Goal: Task Accomplishment & Management: Manage account settings

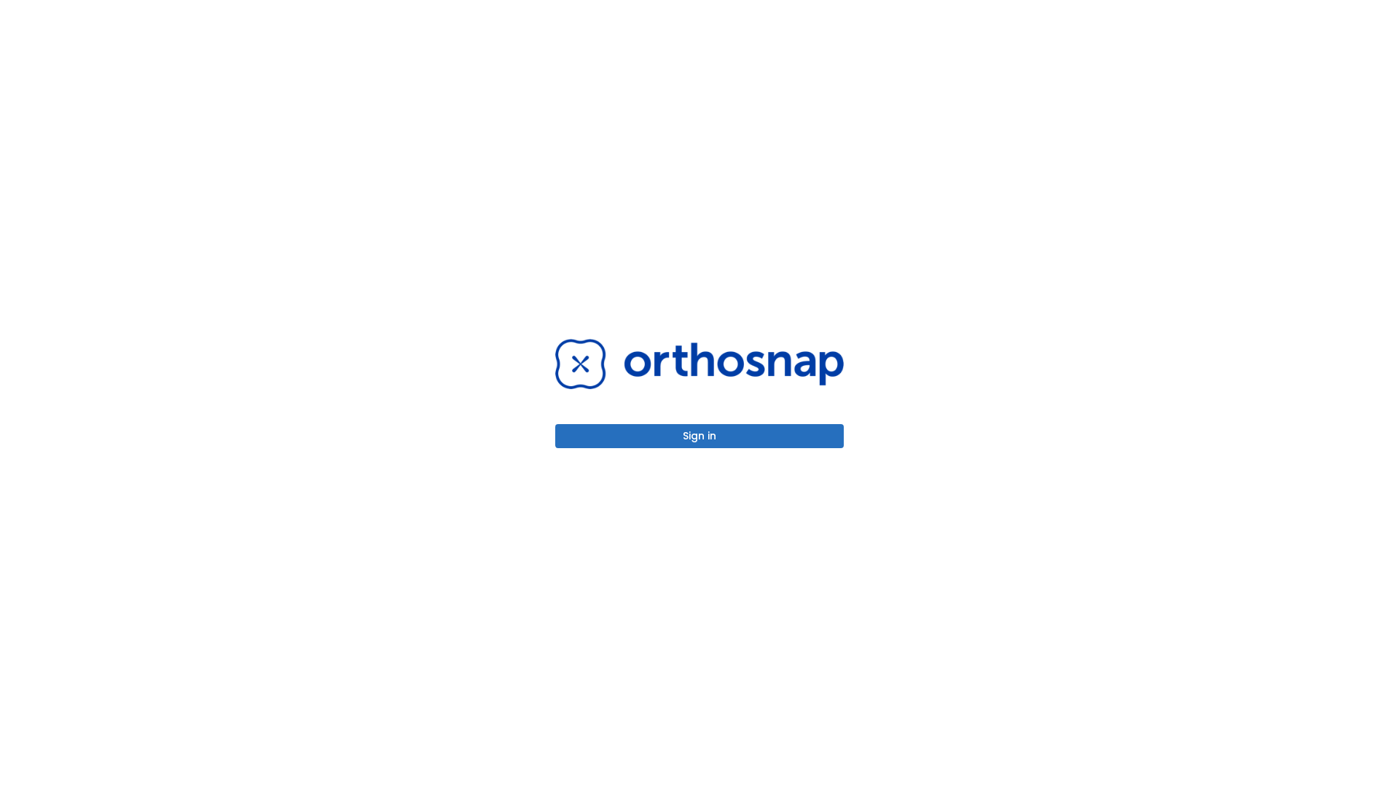
click at [699, 436] on button "Sign in" at bounding box center [699, 436] width 288 height 24
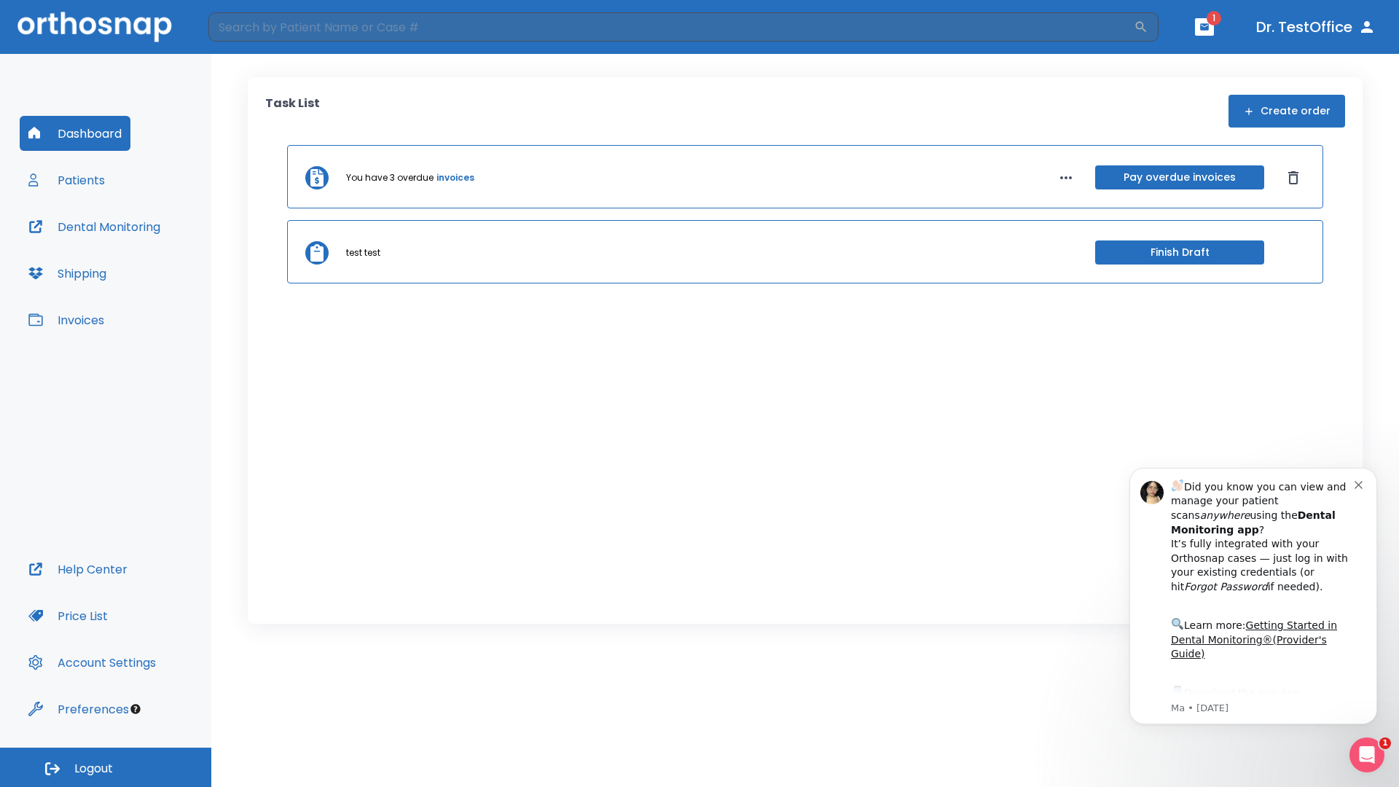
click at [106, 767] on span "Logout" at bounding box center [93, 768] width 39 height 16
